Goal: Find specific fact: Find specific fact

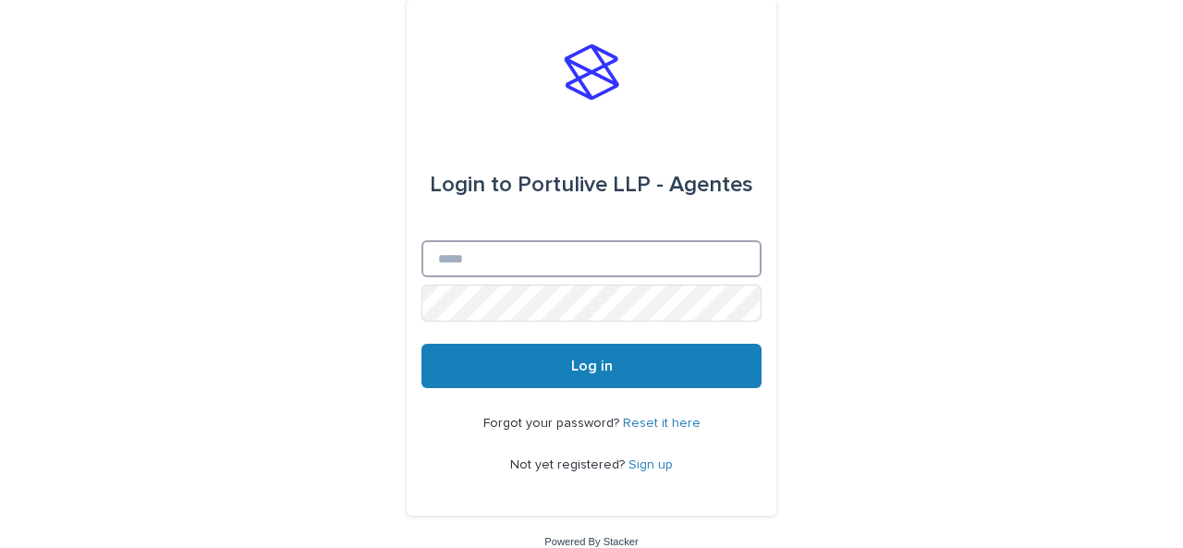
click at [582, 261] on input "Email" at bounding box center [591, 258] width 340 height 37
type input "**********"
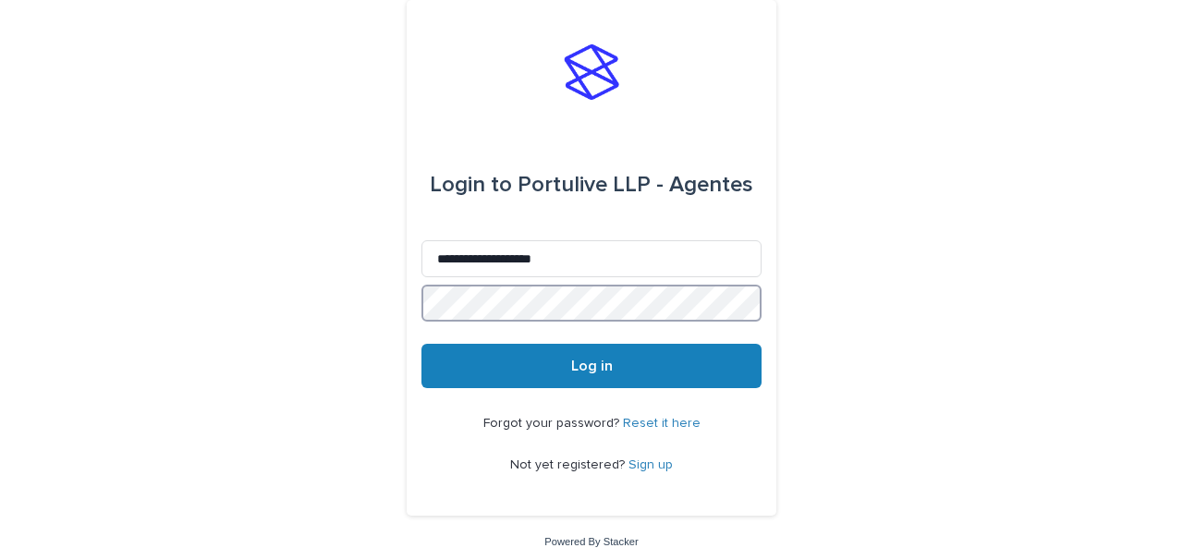
click at [421, 344] on button "Log in" at bounding box center [591, 366] width 340 height 44
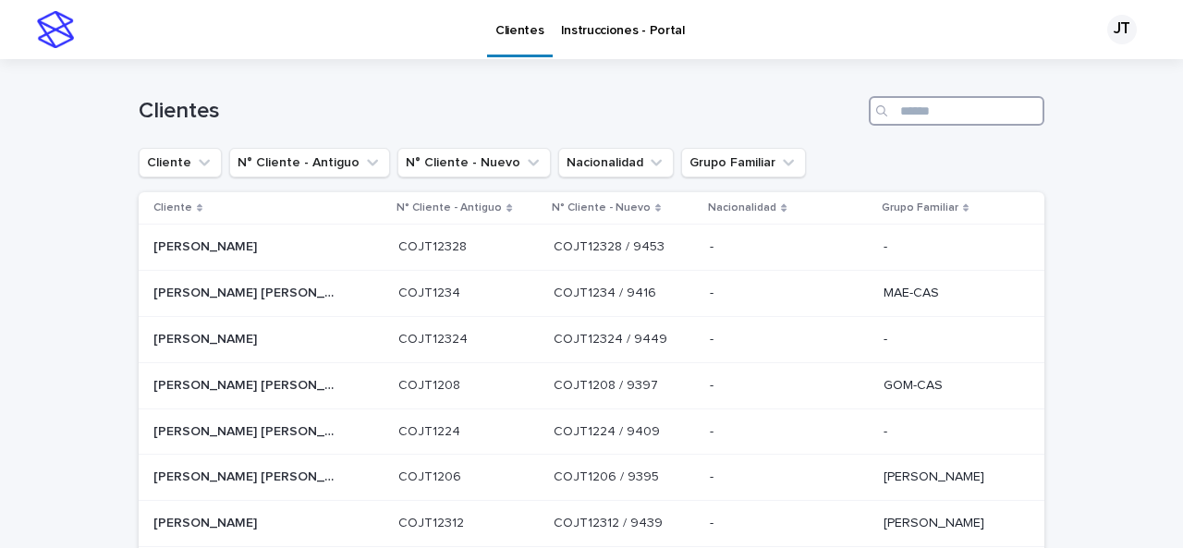
click at [902, 106] on input "Search" at bounding box center [957, 111] width 176 height 30
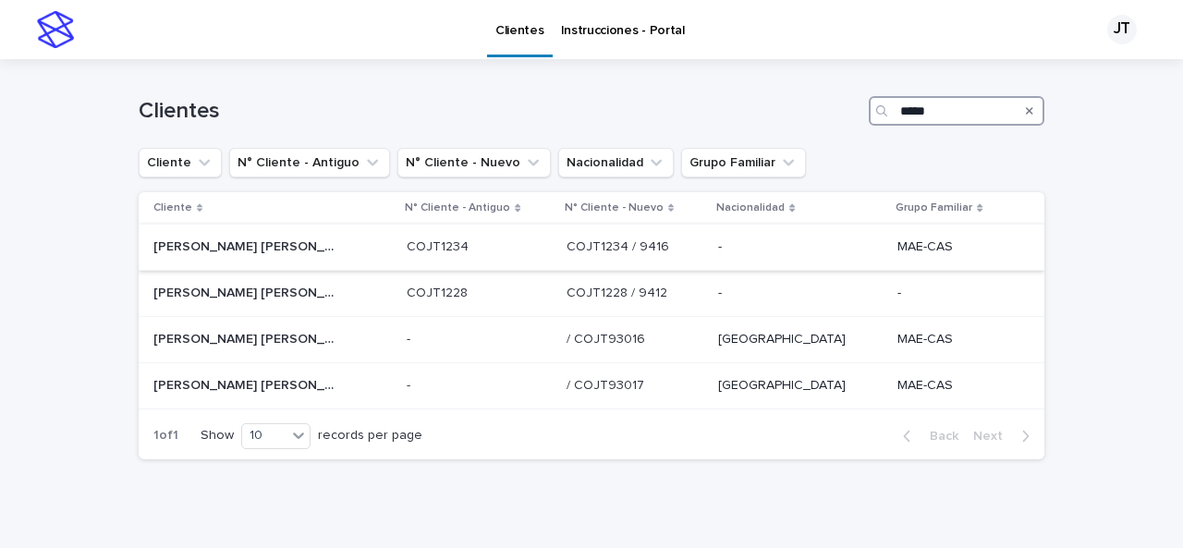
type input "*****"
click at [253, 249] on p "[PERSON_NAME] [PERSON_NAME]" at bounding box center [247, 245] width 188 height 19
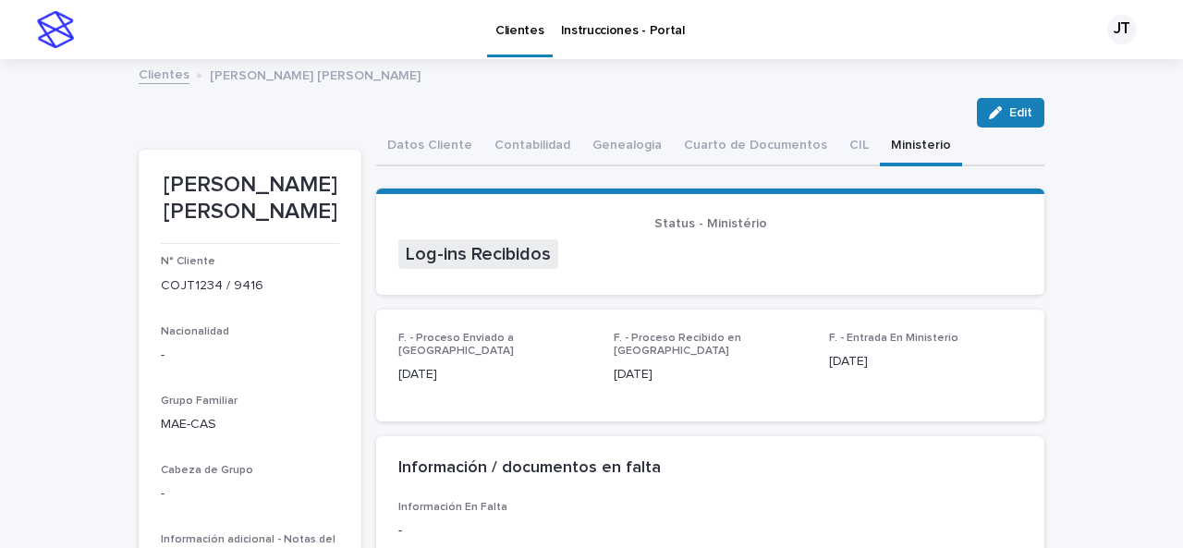
click at [889, 134] on button "Ministerio" at bounding box center [921, 147] width 82 height 39
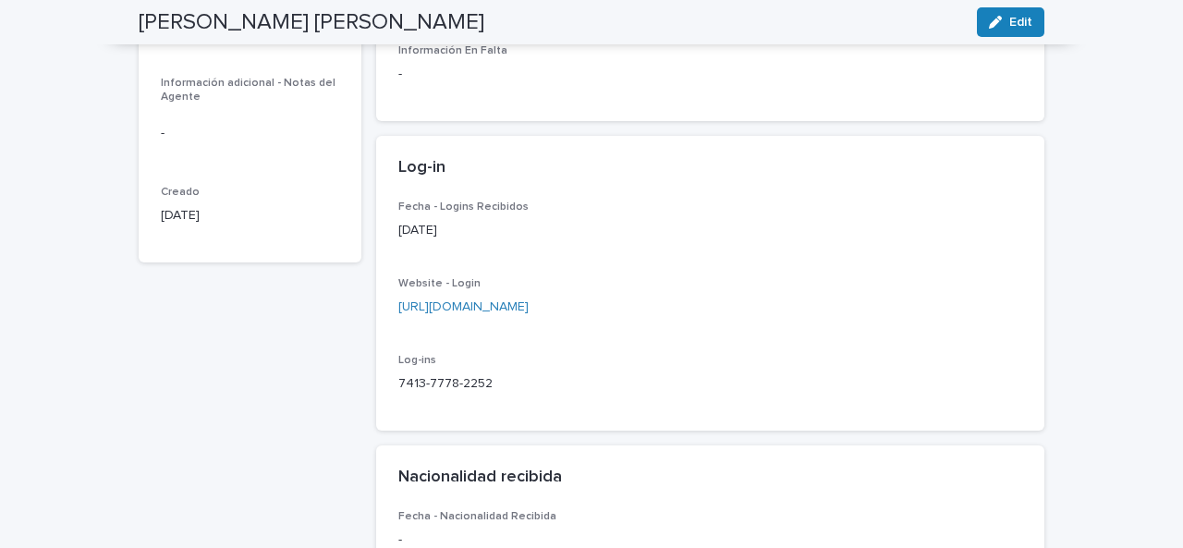
scroll to position [458, 0]
drag, startPoint x: 393, startPoint y: 371, endPoint x: 423, endPoint y: 383, distance: 32.8
click at [494, 372] on p "7413-7778-2252" at bounding box center [710, 381] width 624 height 19
copy p "7413-7778-2252"
click at [573, 352] on p "Log-ins" at bounding box center [710, 358] width 624 height 13
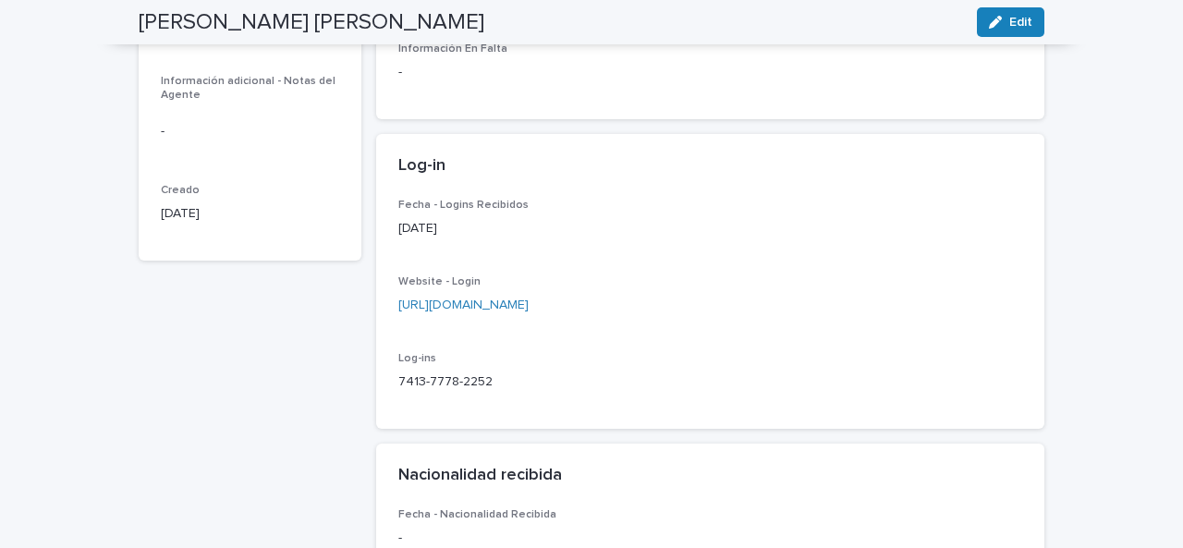
drag, startPoint x: 390, startPoint y: 291, endPoint x: 513, endPoint y: 276, distance: 123.8
click at [605, 299] on div "Fecha - Logins Recibidos [DATE] Website - Login [URL][DOMAIN_NAME] Log-ins 7413…" at bounding box center [710, 314] width 668 height 231
copy link "[URL][DOMAIN_NAME]"
click at [539, 372] on p "7413-7778-2252" at bounding box center [710, 381] width 624 height 19
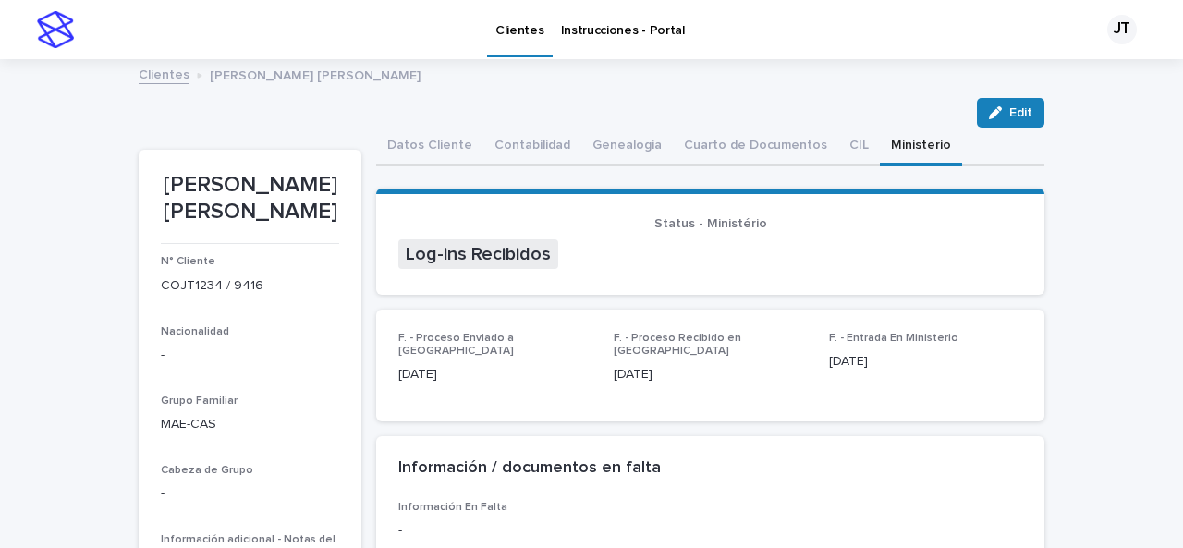
click at [517, 28] on p "Clientes" at bounding box center [519, 19] width 49 height 39
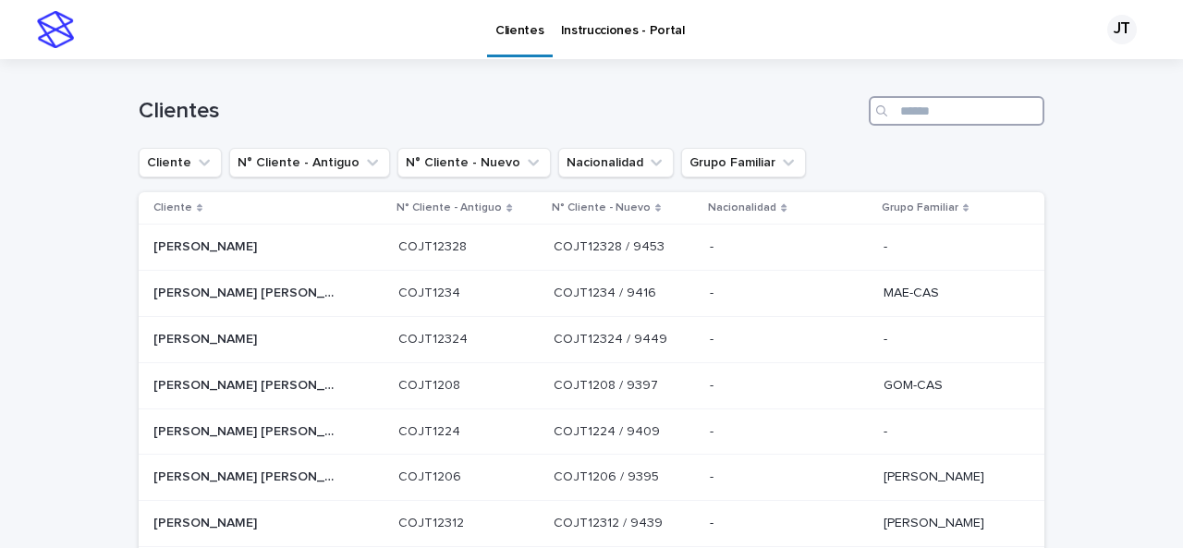
click at [917, 114] on input "Search" at bounding box center [957, 111] width 176 height 30
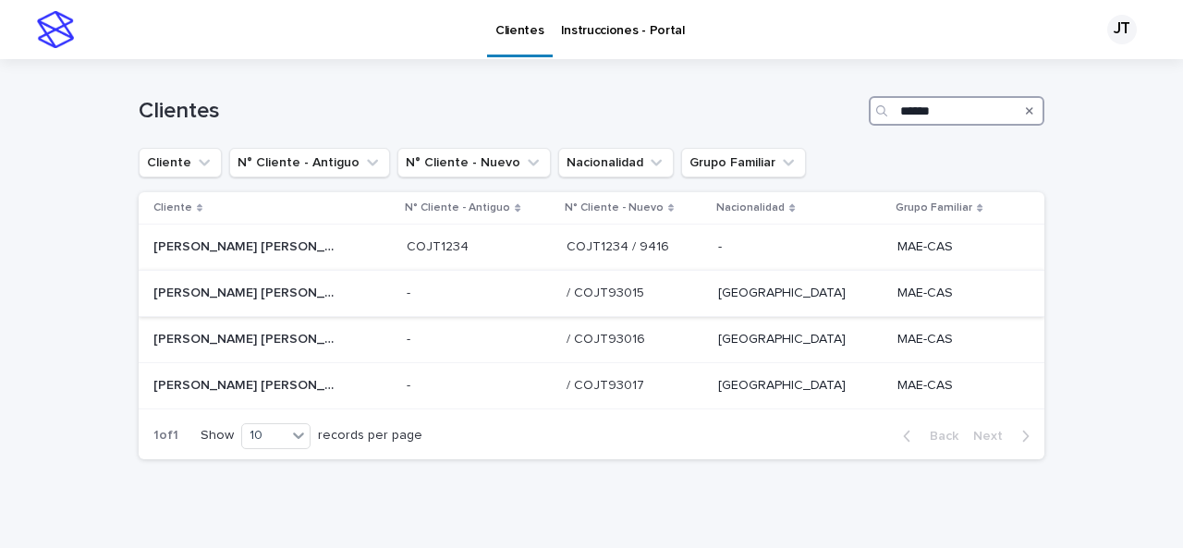
type input "******"
click at [337, 293] on div "[PERSON_NAME] [PERSON_NAME] [PERSON_NAME]" at bounding box center [272, 293] width 238 height 30
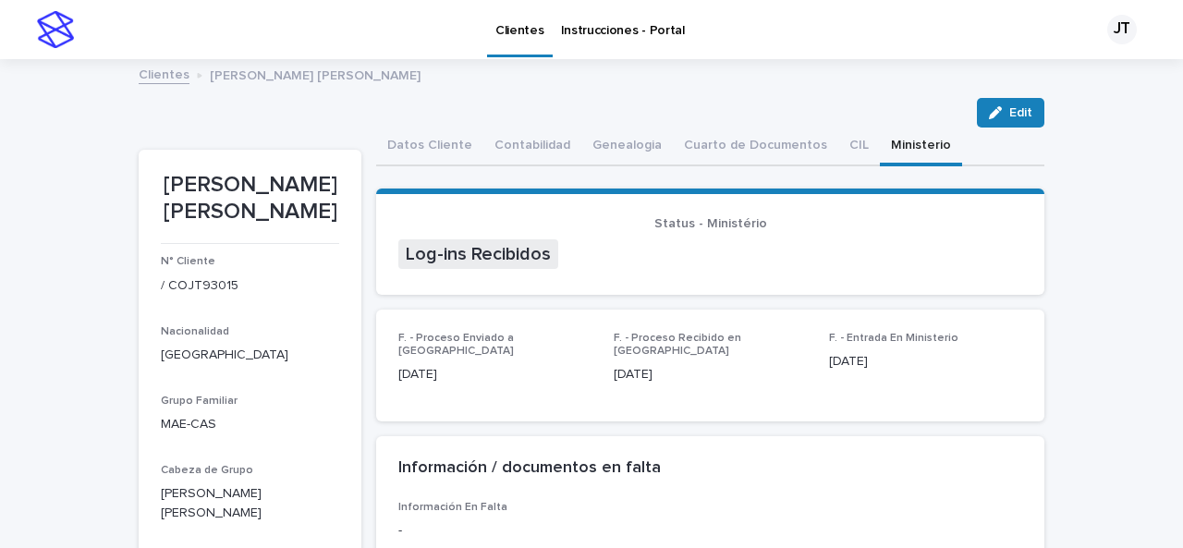
click at [883, 144] on button "Ministerio" at bounding box center [921, 147] width 82 height 39
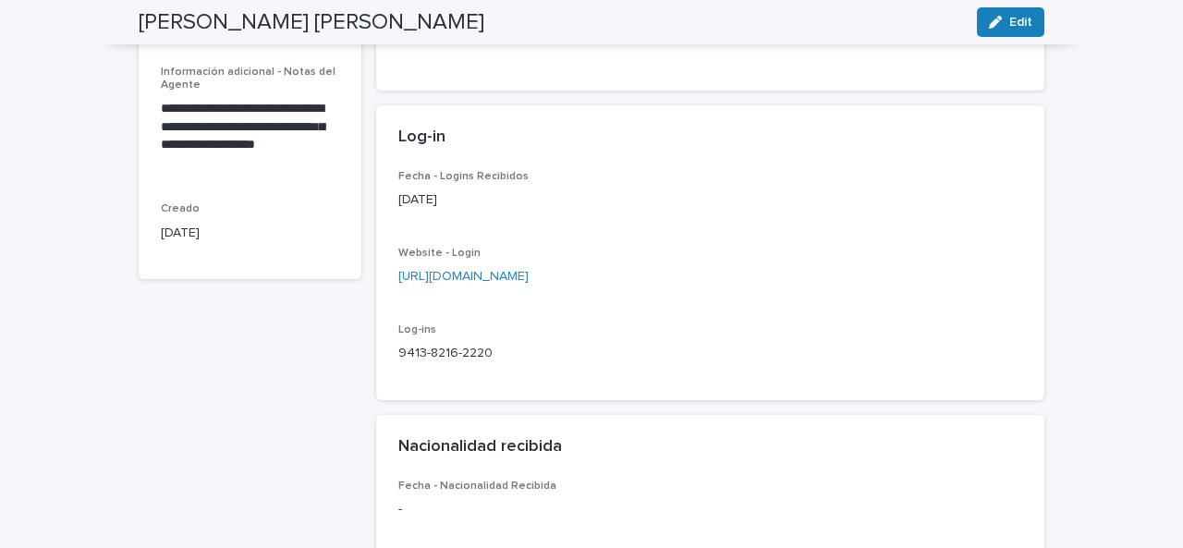
scroll to position [493, 0]
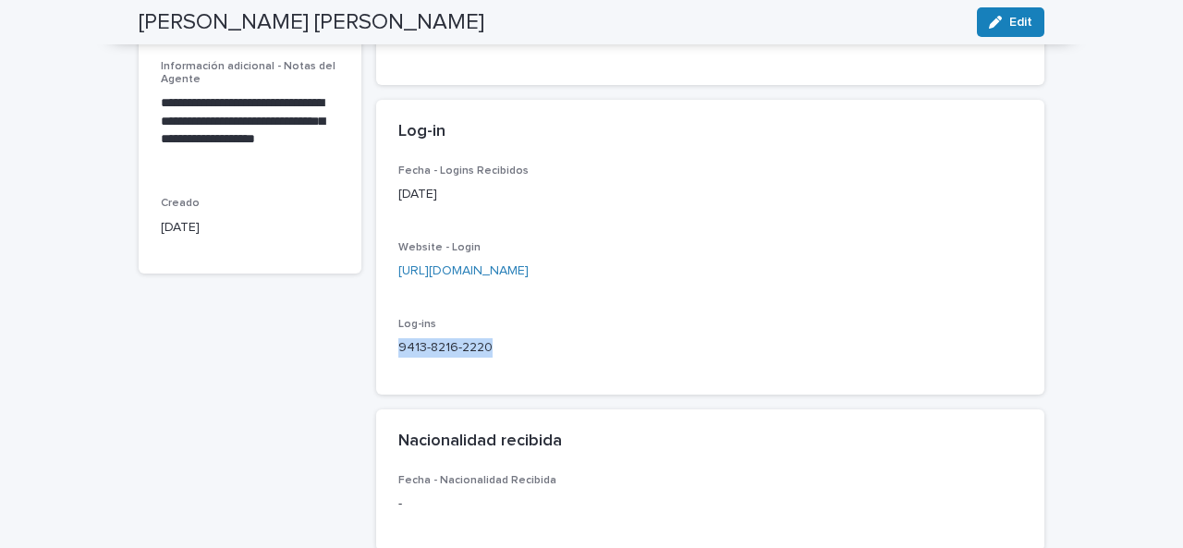
drag, startPoint x: 392, startPoint y: 333, endPoint x: 511, endPoint y: 330, distance: 119.2
click at [511, 338] on p "9413-8216-2220" at bounding box center [710, 347] width 624 height 19
copy p "9413-8216-2220"
click at [517, 350] on div "Log-ins 9413-8216-2220" at bounding box center [710, 345] width 624 height 55
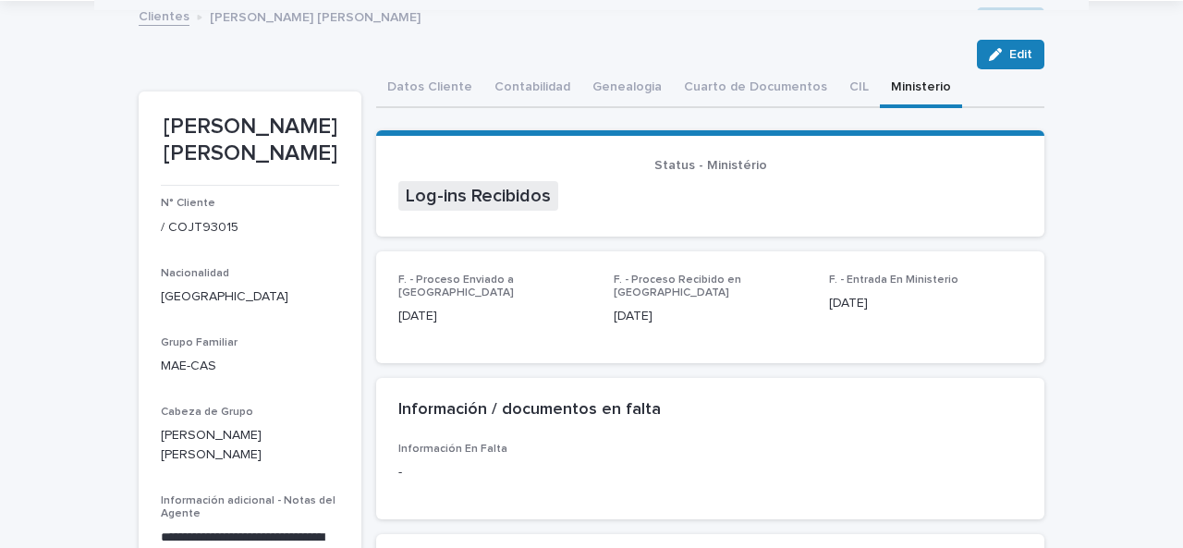
scroll to position [0, 0]
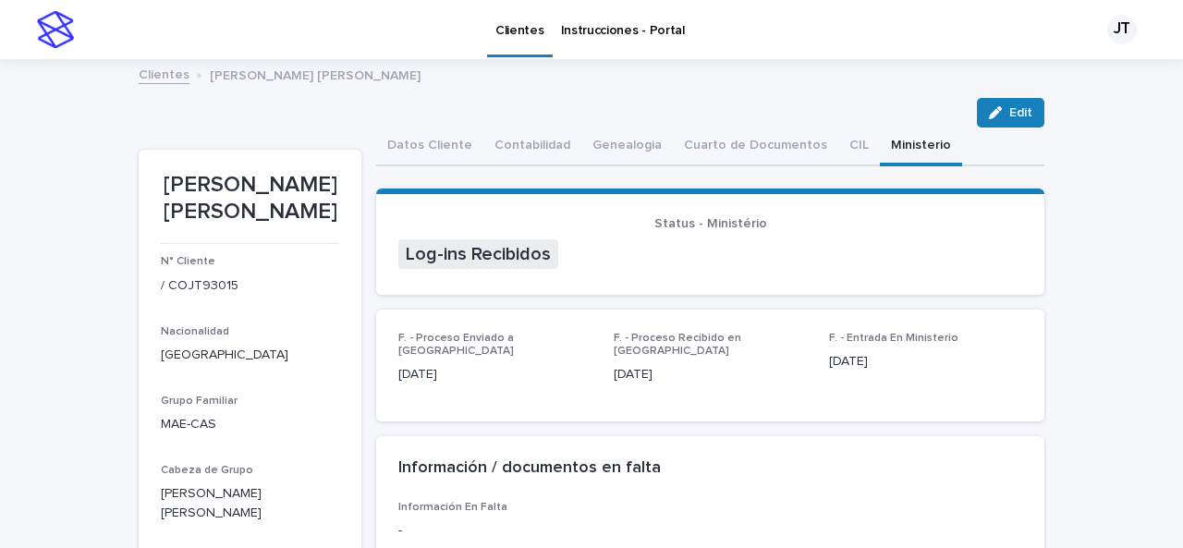
click at [512, 27] on p "Clientes" at bounding box center [519, 19] width 49 height 39
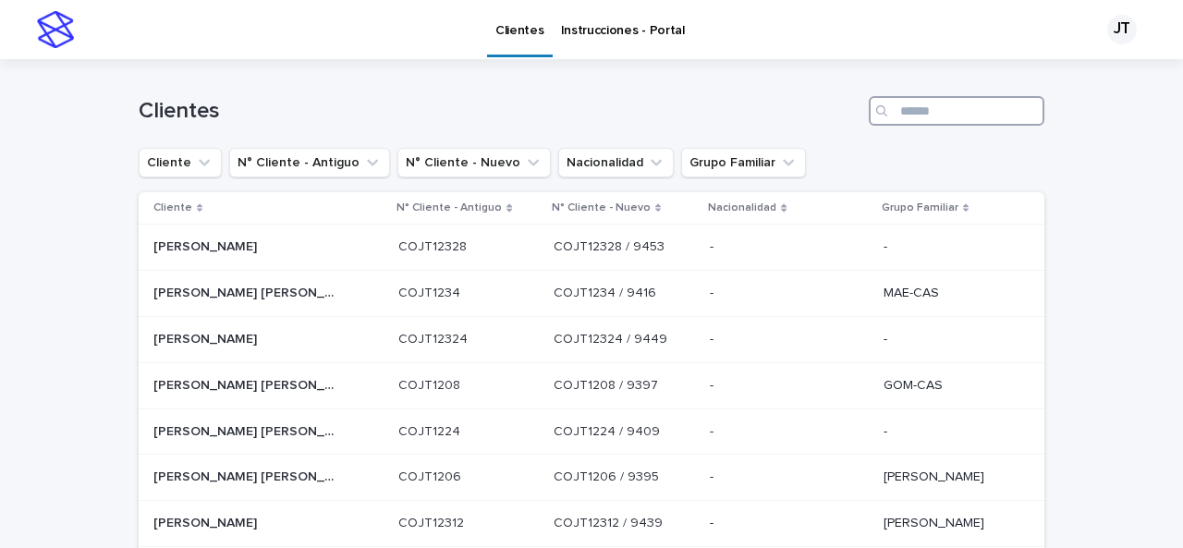
click at [915, 110] on input "Search" at bounding box center [957, 111] width 176 height 30
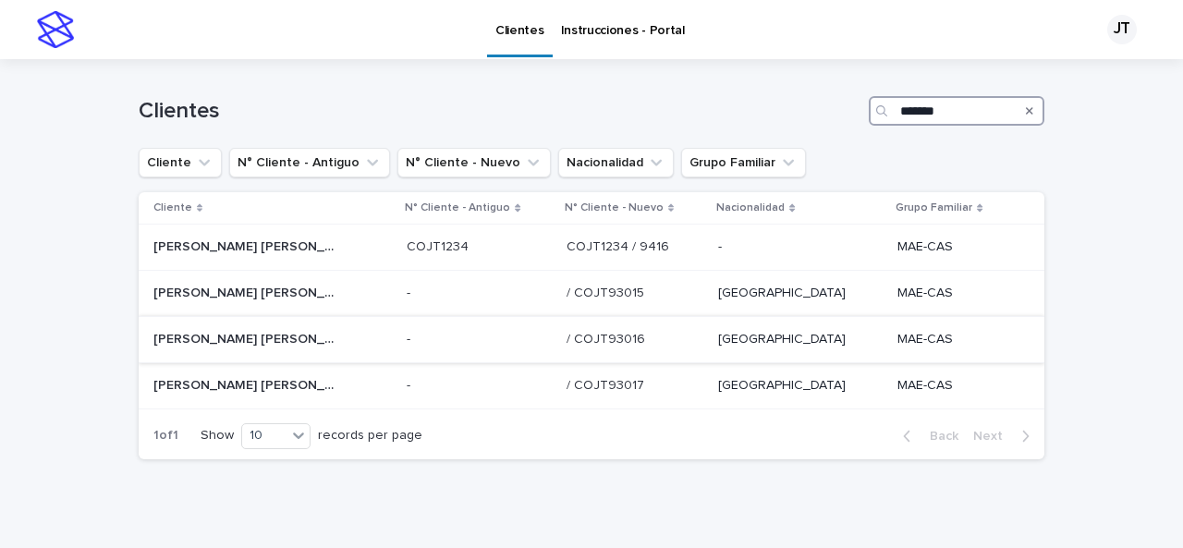
type input "*******"
click at [249, 335] on p "[PERSON_NAME] [PERSON_NAME]" at bounding box center [247, 337] width 188 height 19
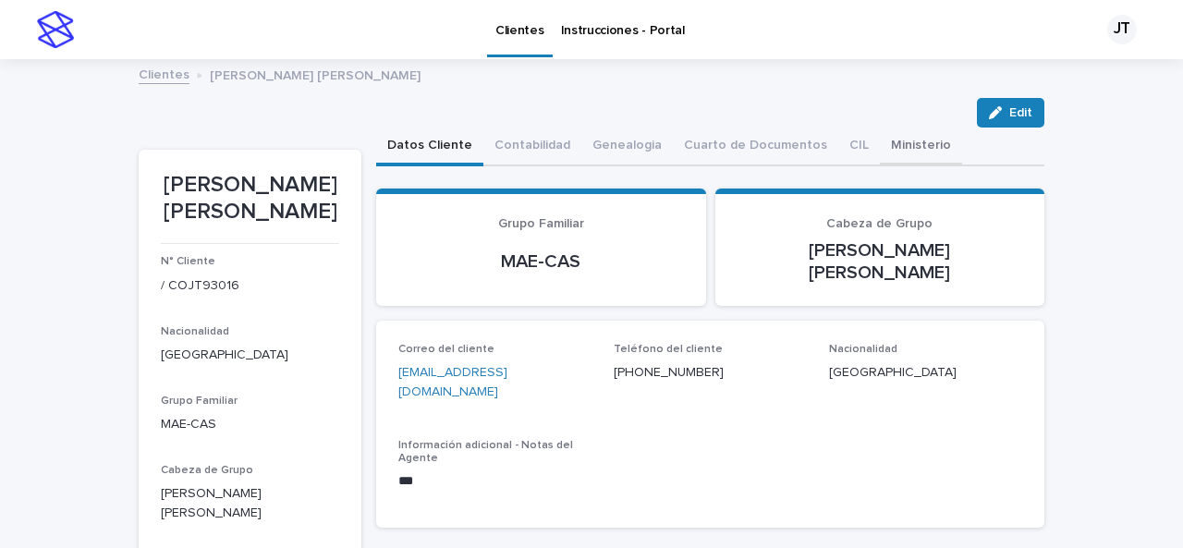
click at [880, 145] on button "Ministerio" at bounding box center [921, 147] width 82 height 39
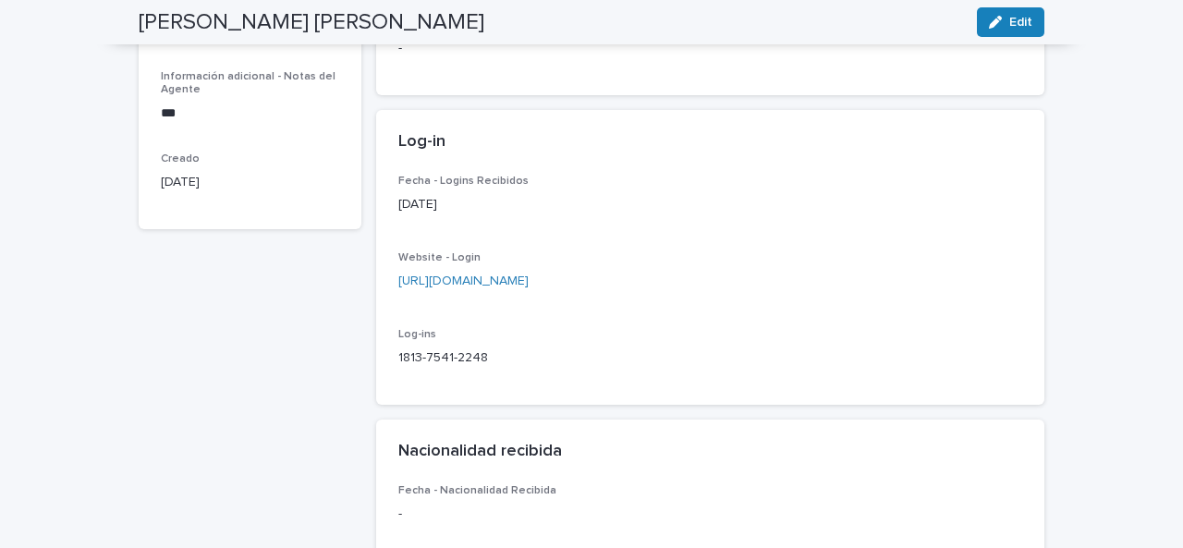
scroll to position [488, 0]
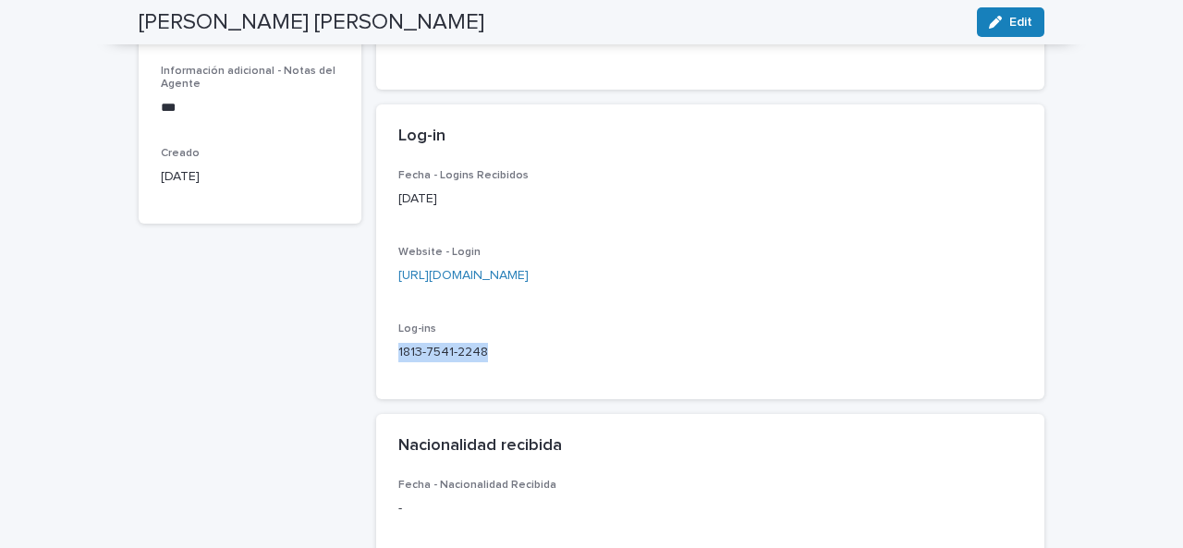
drag, startPoint x: 392, startPoint y: 336, endPoint x: 506, endPoint y: 337, distance: 114.6
click at [506, 343] on p "1813-7541-2248" at bounding box center [710, 352] width 624 height 19
copy p "1813-7541-2248"
click at [532, 343] on p "1813-7541-2248" at bounding box center [710, 352] width 624 height 19
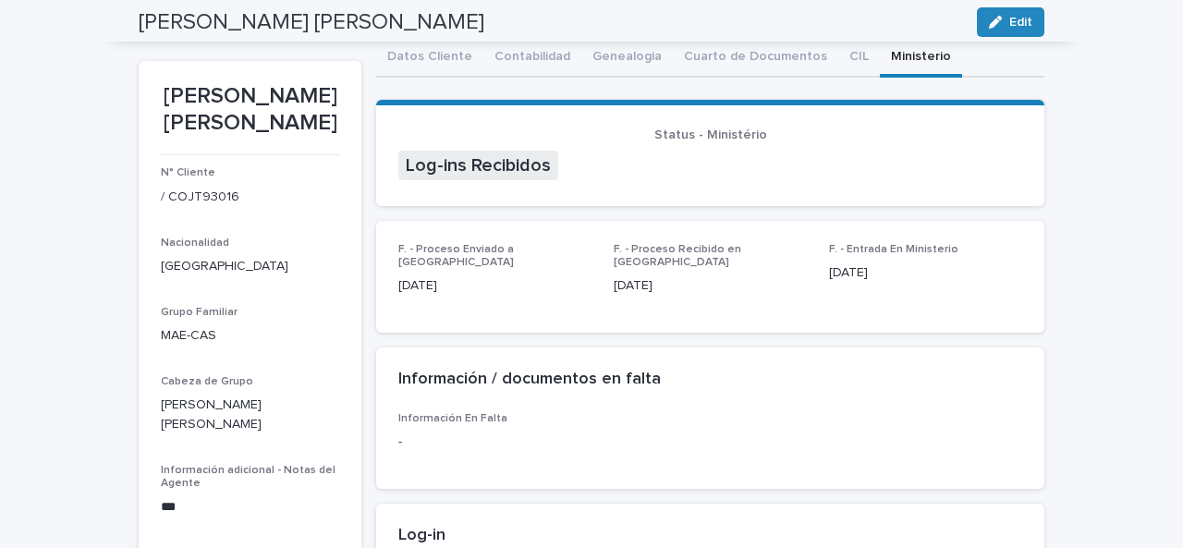
scroll to position [0, 0]
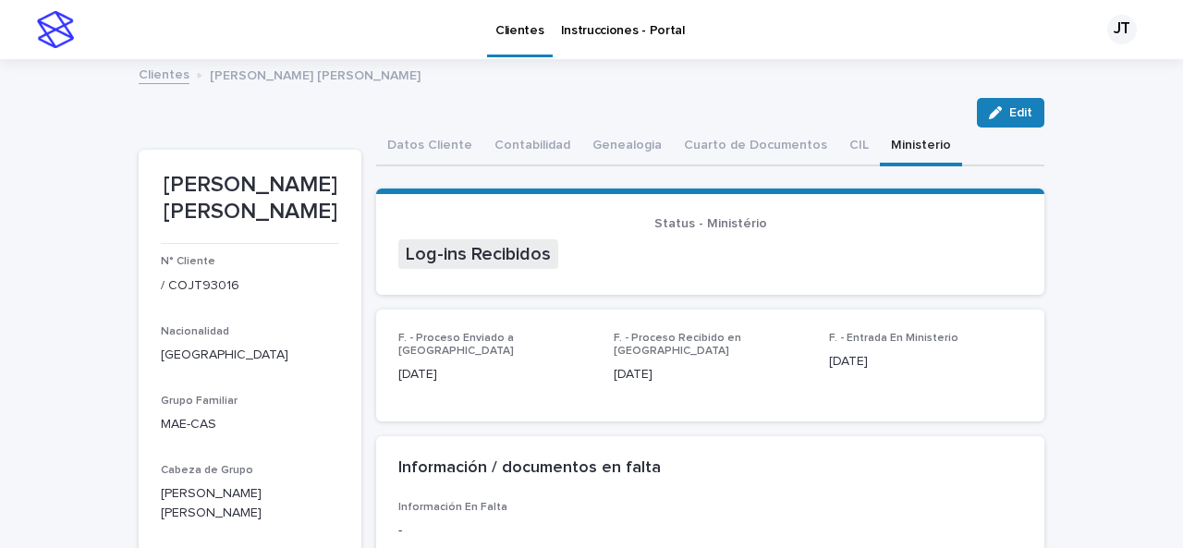
click at [523, 25] on p "Clientes" at bounding box center [519, 19] width 49 height 39
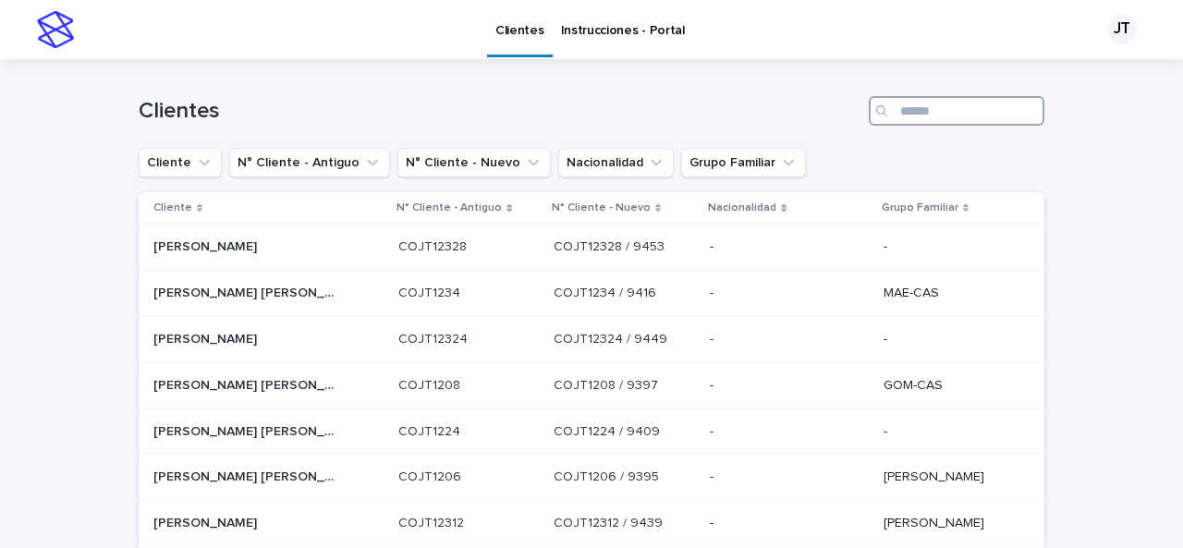
click at [969, 114] on input "Search" at bounding box center [957, 111] width 176 height 30
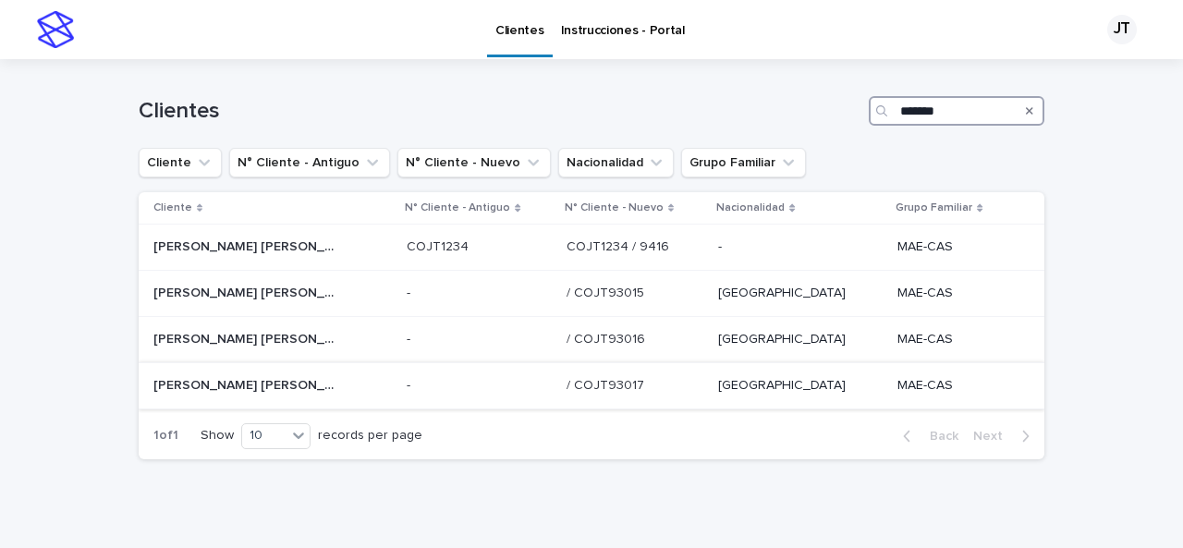
type input "*******"
click at [213, 385] on p "[PERSON_NAME] [PERSON_NAME]" at bounding box center [247, 383] width 188 height 19
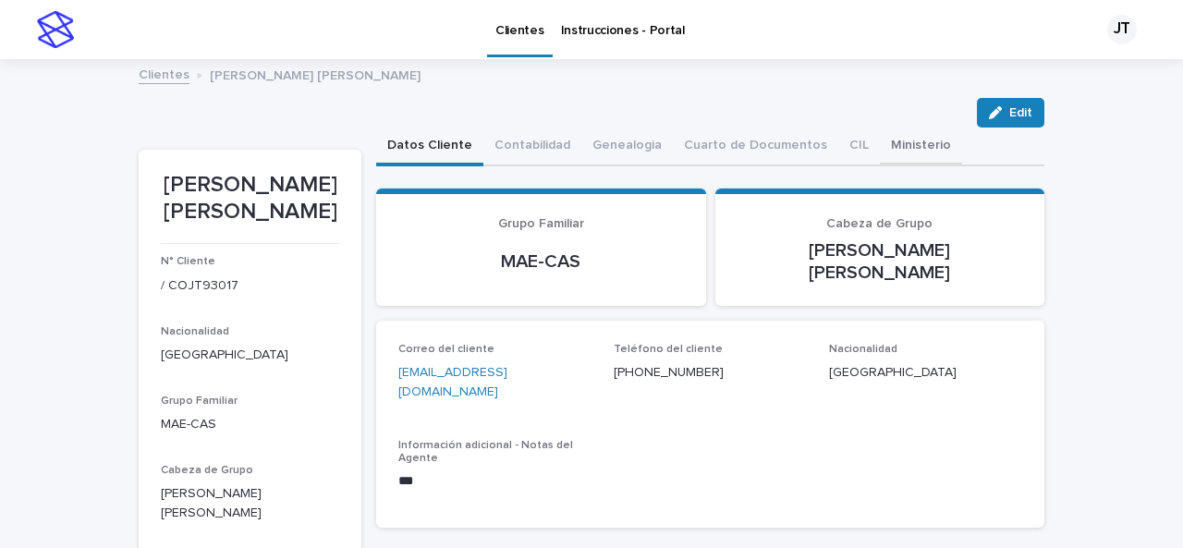
click at [887, 144] on button "Ministerio" at bounding box center [921, 147] width 82 height 39
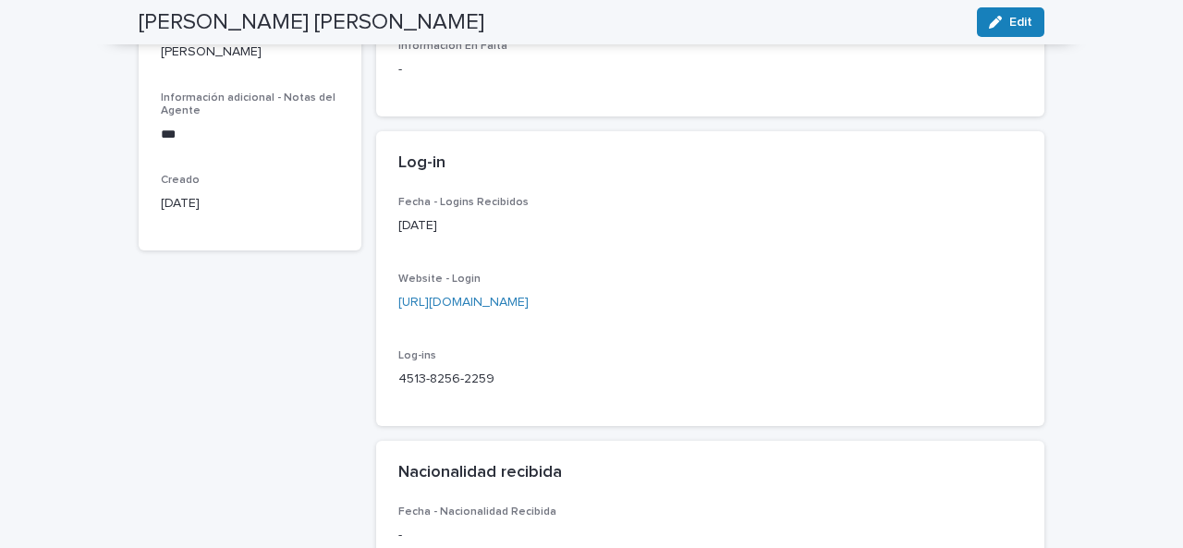
scroll to position [466, 0]
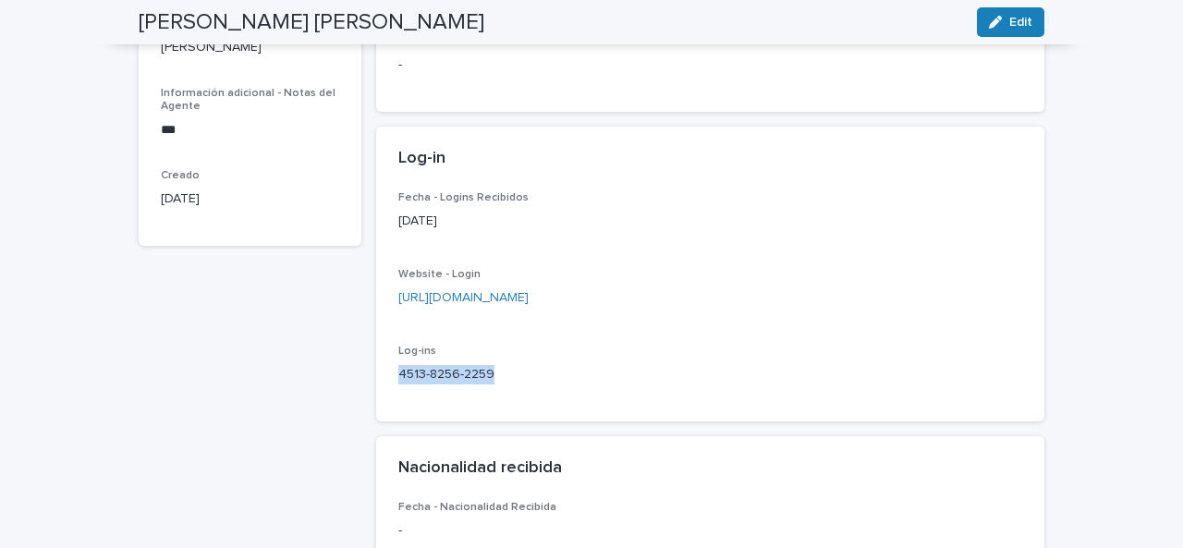
drag, startPoint x: 392, startPoint y: 356, endPoint x: 541, endPoint y: 359, distance: 148.8
click at [541, 365] on p "4513-8256-2259" at bounding box center [710, 374] width 624 height 19
copy p "4513-8256-2259"
click at [508, 170] on div "Log-in" at bounding box center [710, 159] width 668 height 65
